Goal: Contribute content: Add original content to the website for others to see

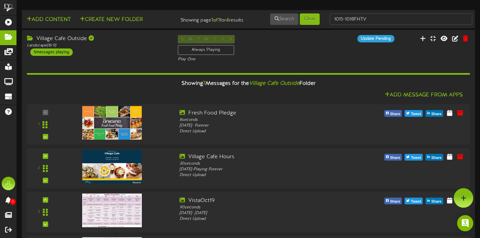
click at [63, 25] on div "Add Content Create New Folder Showing page 1 of 1 for 4 results Search Clear 10…" at bounding box center [249, 19] width 458 height 13
click at [64, 19] on button "Add Content" at bounding box center [49, 20] width 48 height 8
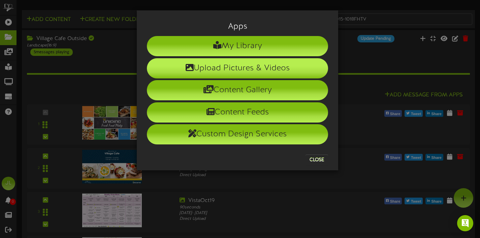
click at [233, 69] on li "Upload Pictures & Videos" at bounding box center [237, 68] width 181 height 20
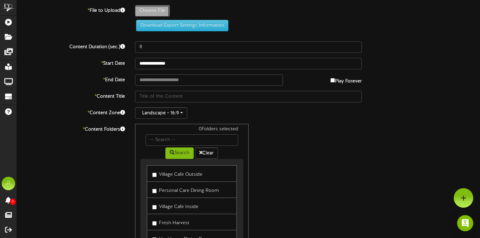
type input "**********"
type input "EmployeeOfTheMonthTV"
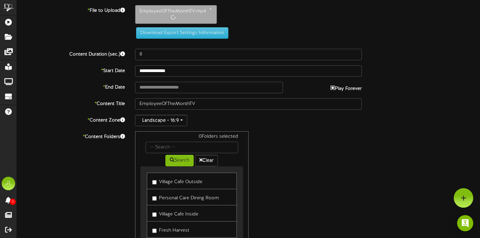
type input "**********"
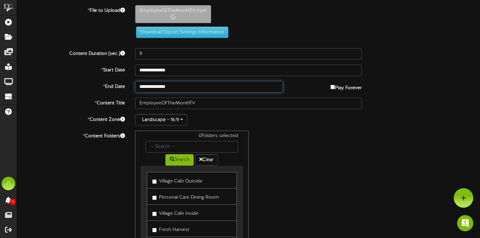
click at [275, 87] on input "**********" at bounding box center [209, 86] width 148 height 11
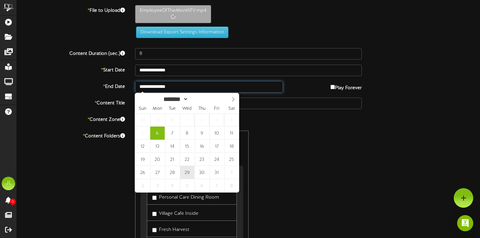
type input "20"
type input "**********"
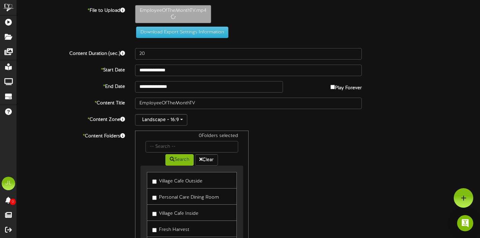
click at [200, 178] on label "Village Cafe Outside" at bounding box center [177, 180] width 50 height 9
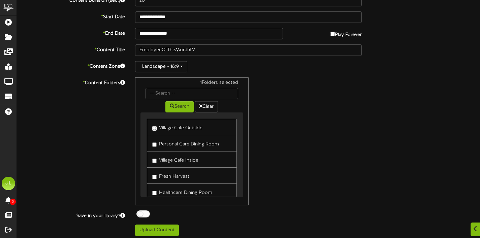
scroll to position [56, 0]
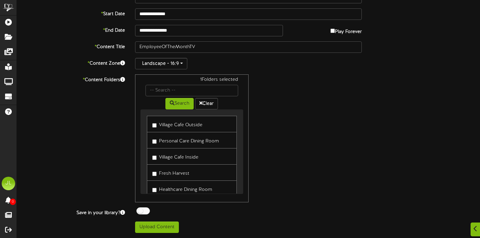
click at [207, 142] on label "Personal Care Dining Room" at bounding box center [185, 140] width 67 height 9
click at [187, 174] on label "Fresh Harvest" at bounding box center [170, 172] width 37 height 9
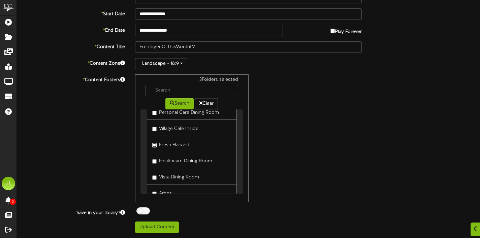
scroll to position [32, 0]
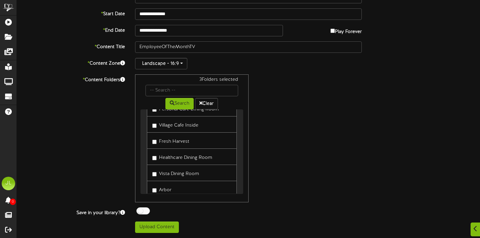
click at [187, 176] on label "Vista Dining Room" at bounding box center [175, 173] width 47 height 9
click at [193, 160] on label "Healthcare Dining Room" at bounding box center [182, 156] width 60 height 9
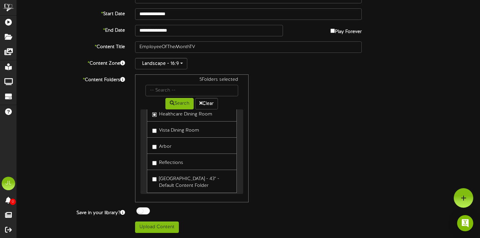
scroll to position [76, 0]
click at [186, 190] on link "[GEOGRAPHIC_DATA] - 43" - Default Content Folder" at bounding box center [192, 180] width 90 height 23
click at [189, 182] on label "[GEOGRAPHIC_DATA] - 43" - Default Content Folder" at bounding box center [191, 181] width 79 height 16
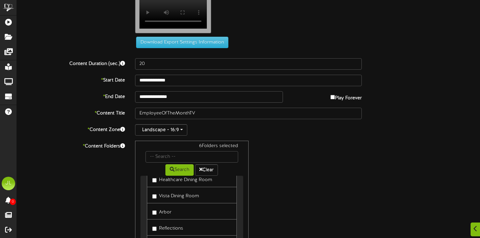
scroll to position [20, 0]
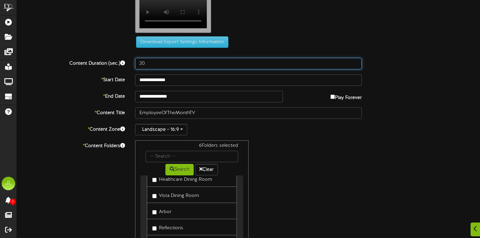
click at [162, 68] on input "20" at bounding box center [248, 63] width 227 height 11
type input "2"
type input "30"
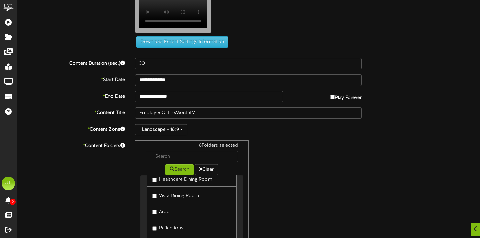
click at [303, 191] on div "6 Folders selected Search Clear Village Cafe Outside Personal Care Dining Room …" at bounding box center [248, 205] width 237 height 128
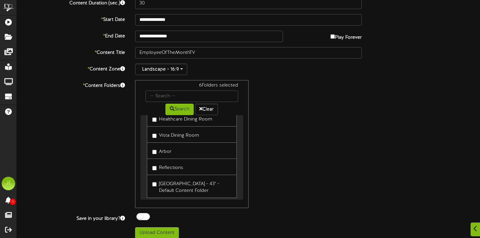
scroll to position [90, 0]
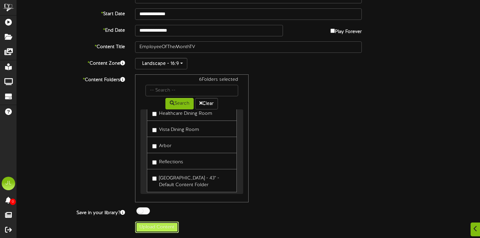
click at [172, 224] on button "Upload Content" at bounding box center [157, 227] width 44 height 11
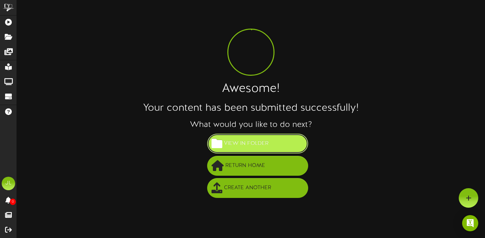
click at [229, 144] on span "View in Folder" at bounding box center [246, 143] width 48 height 11
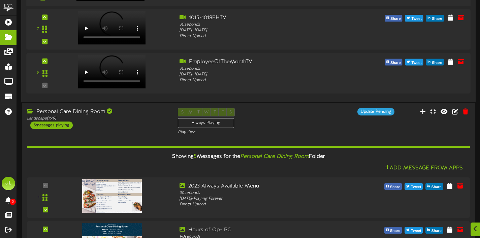
scroll to position [366, 0]
